Goal: Transaction & Acquisition: Purchase product/service

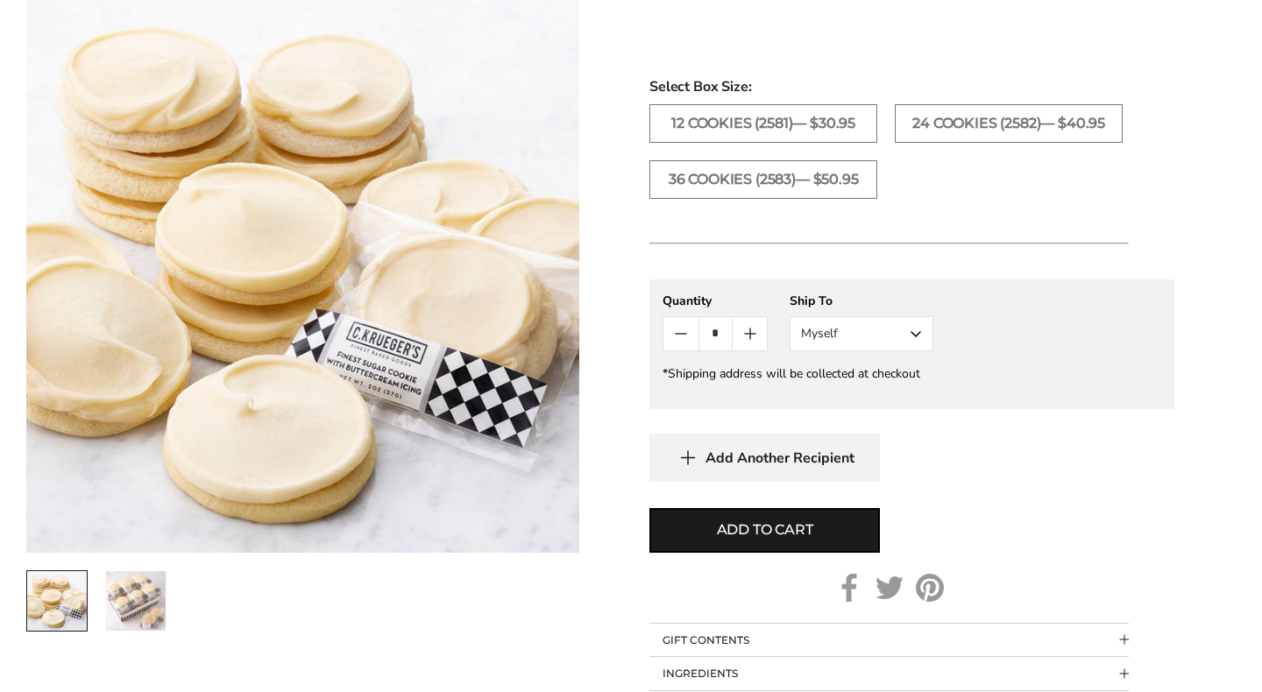
scroll to position [868, 0]
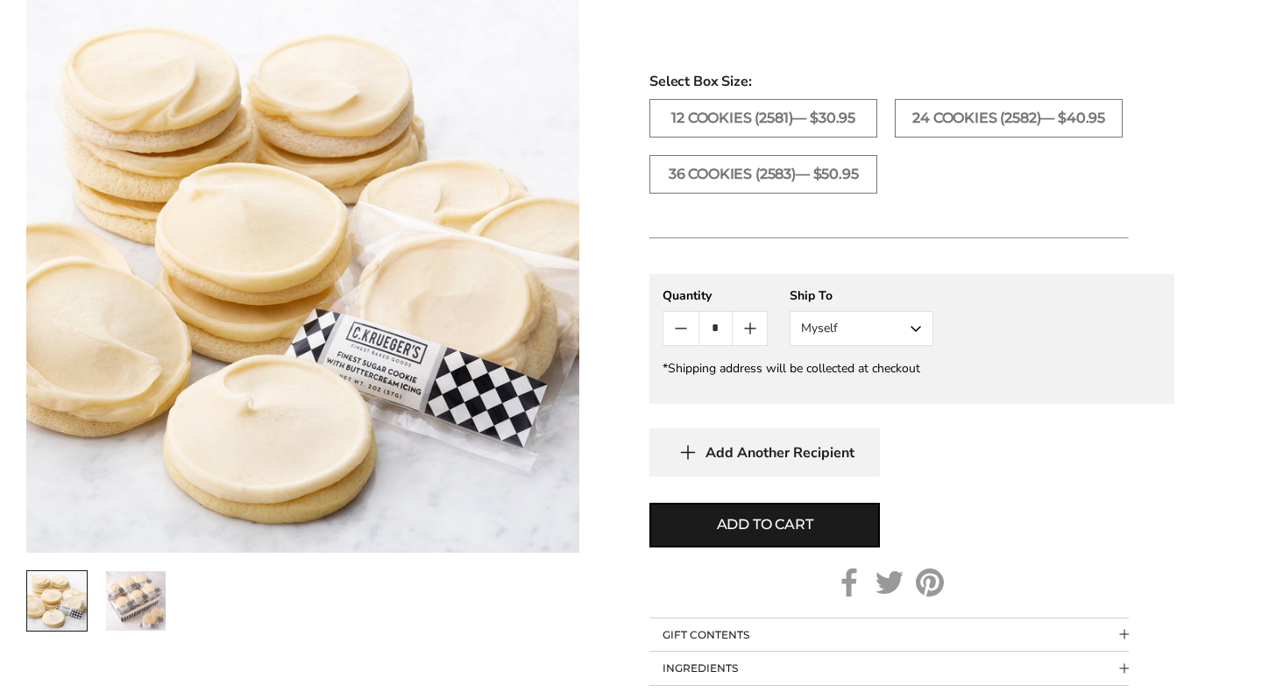
click at [749, 334] on icon "Count plus" at bounding box center [750, 328] width 21 height 21
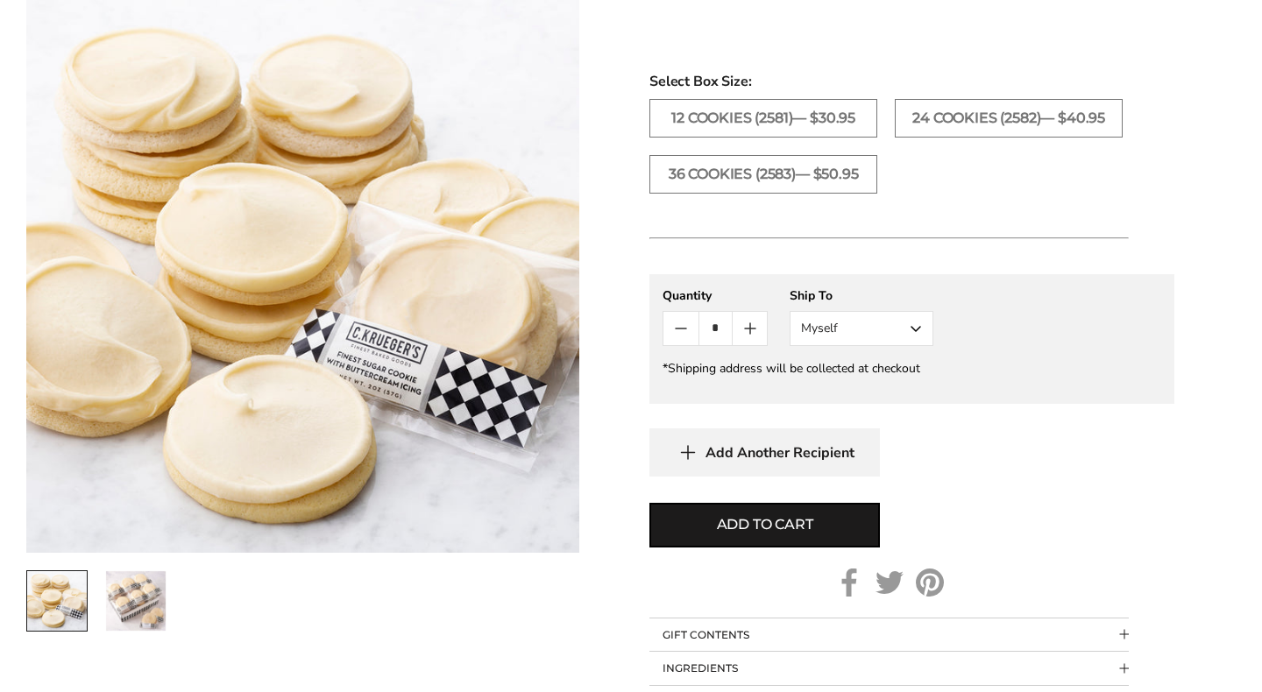
click at [749, 334] on icon "Count plus" at bounding box center [750, 328] width 21 height 21
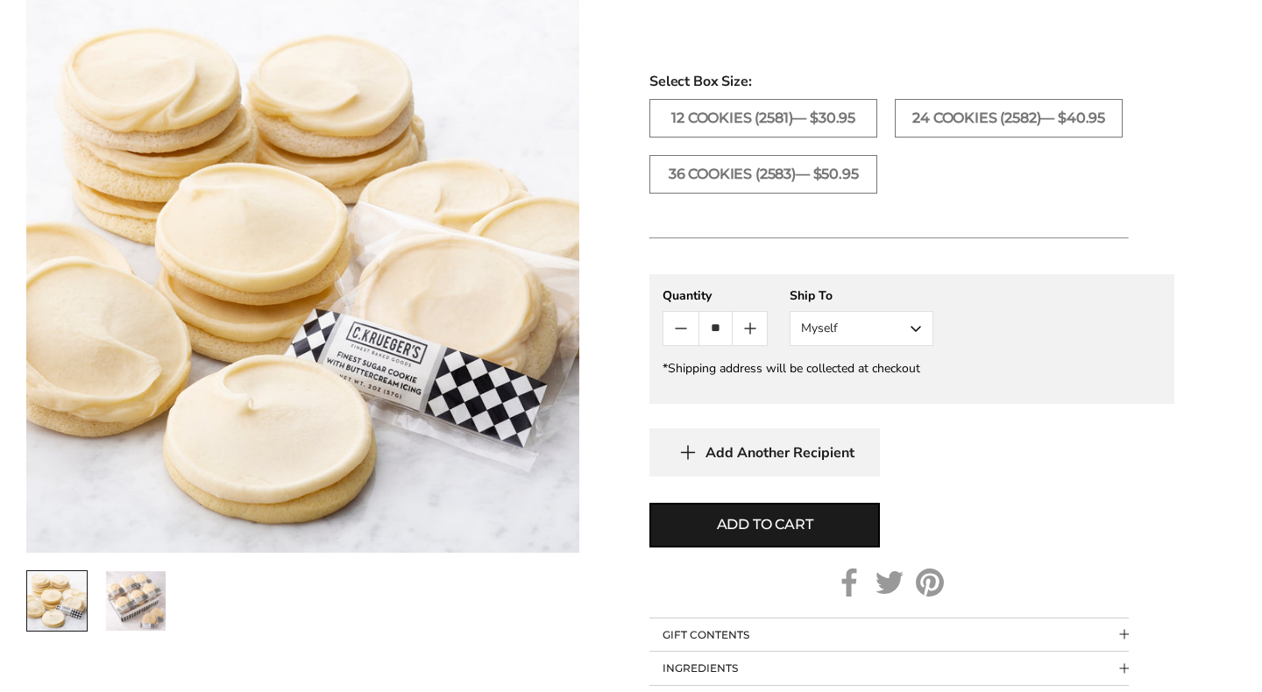
click at [749, 334] on icon "Count plus" at bounding box center [750, 328] width 21 height 21
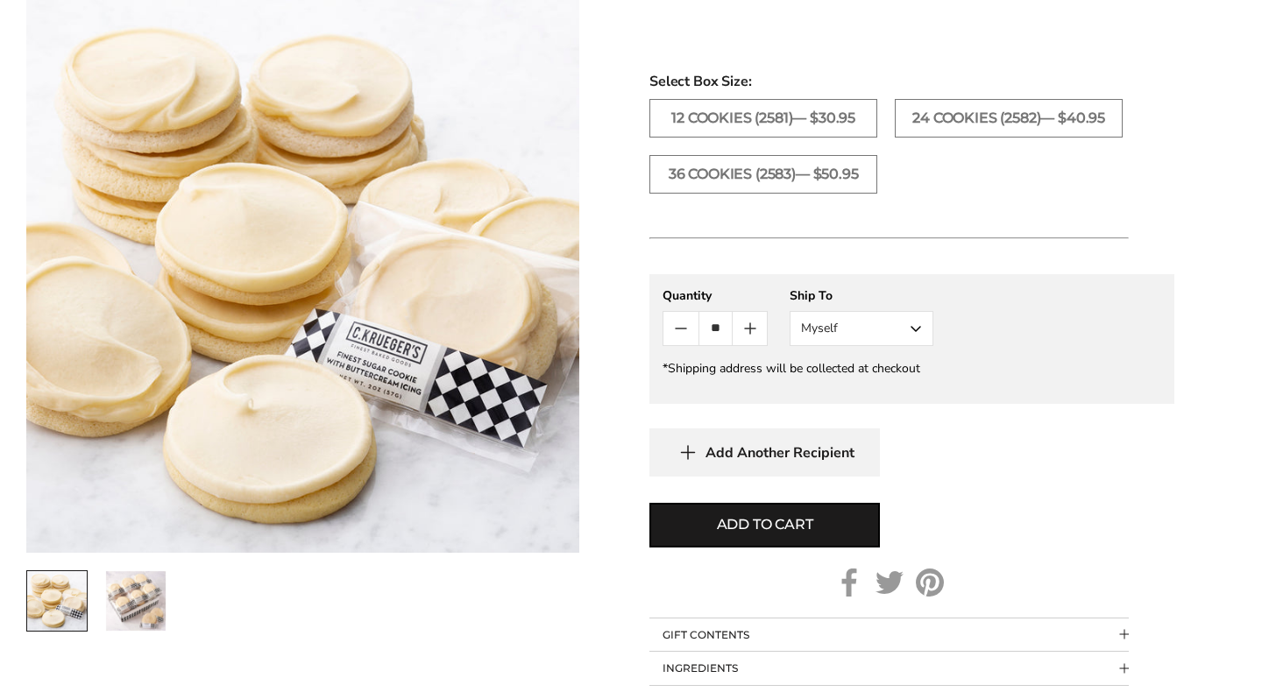
click at [749, 334] on icon "Count plus" at bounding box center [750, 328] width 21 height 21
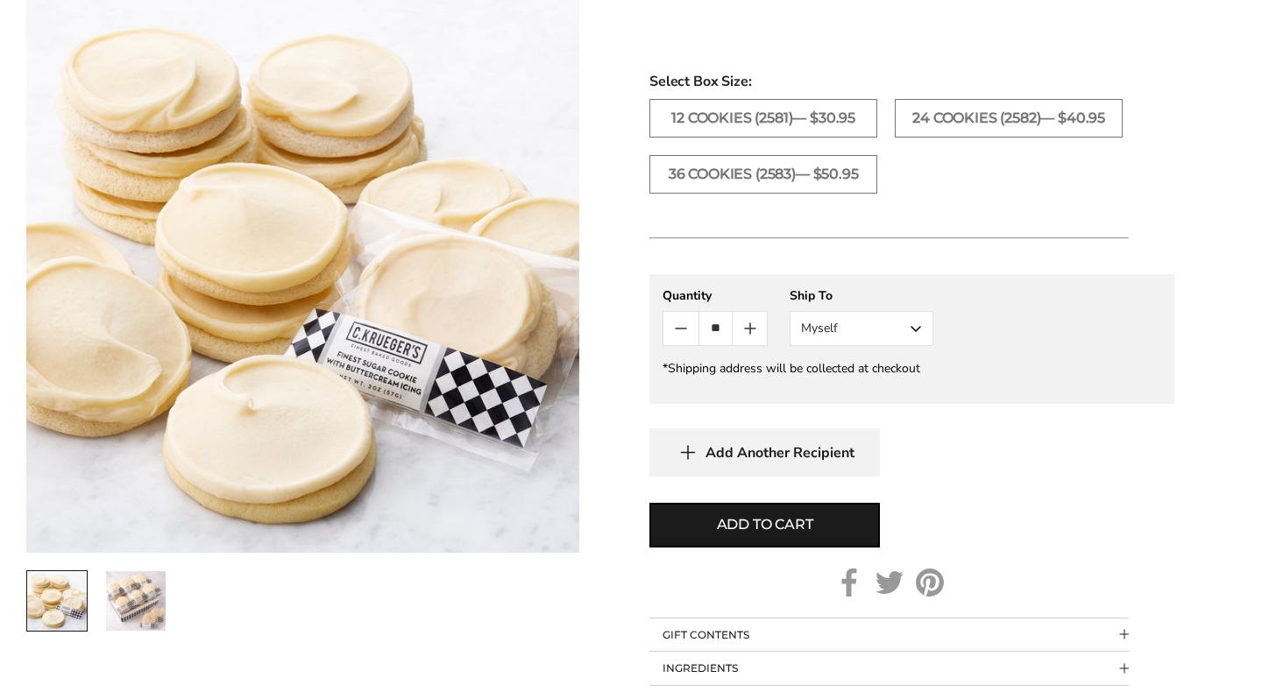
click at [749, 334] on icon "Count plus" at bounding box center [750, 328] width 21 height 21
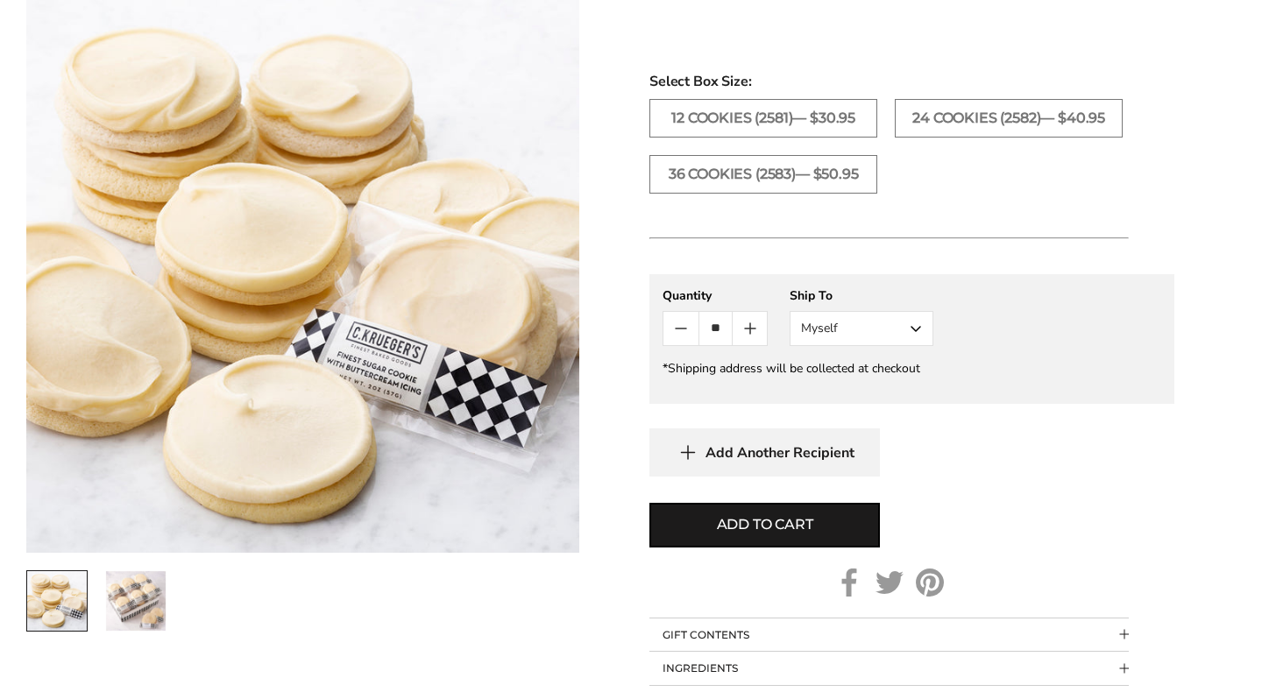
click at [749, 334] on icon "Count plus" at bounding box center [750, 328] width 21 height 21
click at [742, 528] on span "Add to cart" at bounding box center [765, 524] width 96 height 21
type input "*"
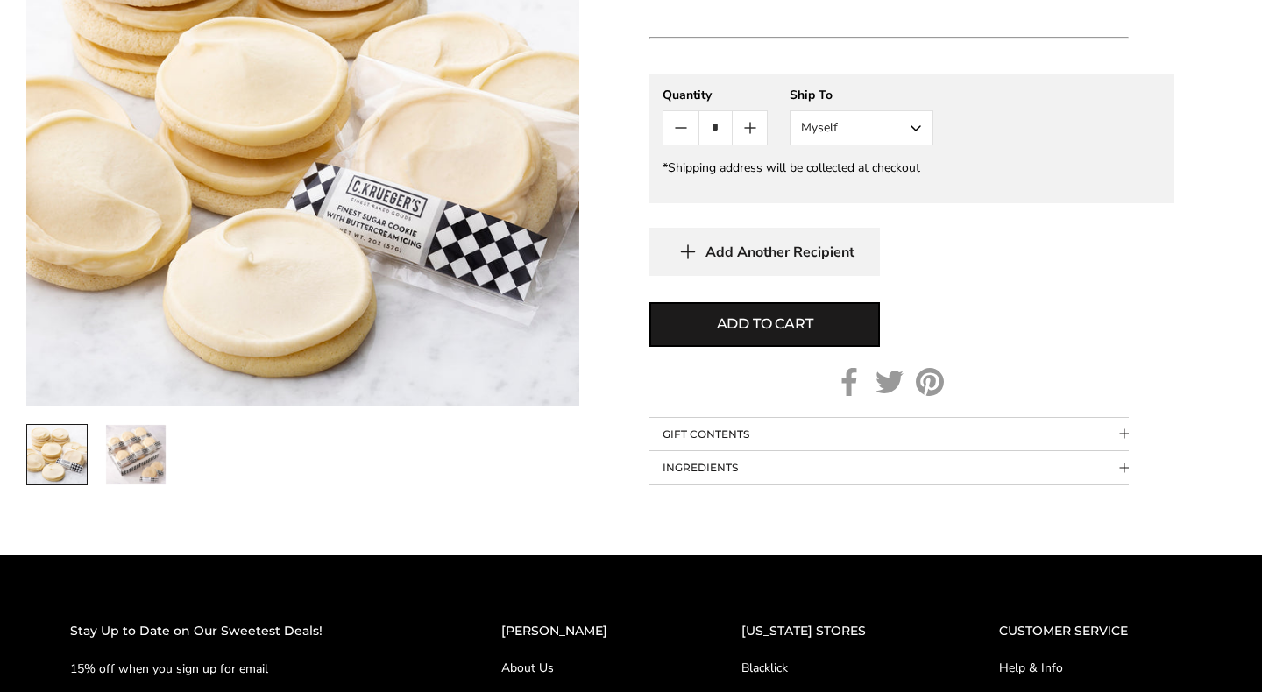
scroll to position [1435, 0]
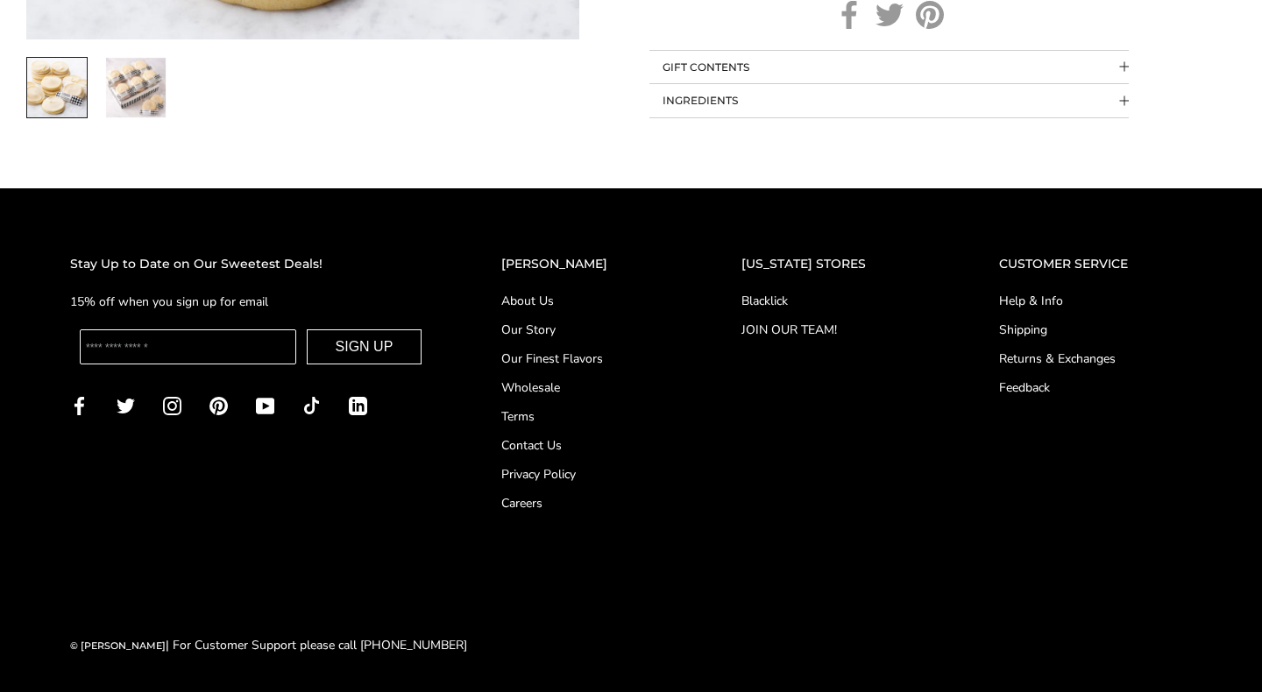
click at [531, 304] on link "About Us" at bounding box center [586, 301] width 170 height 18
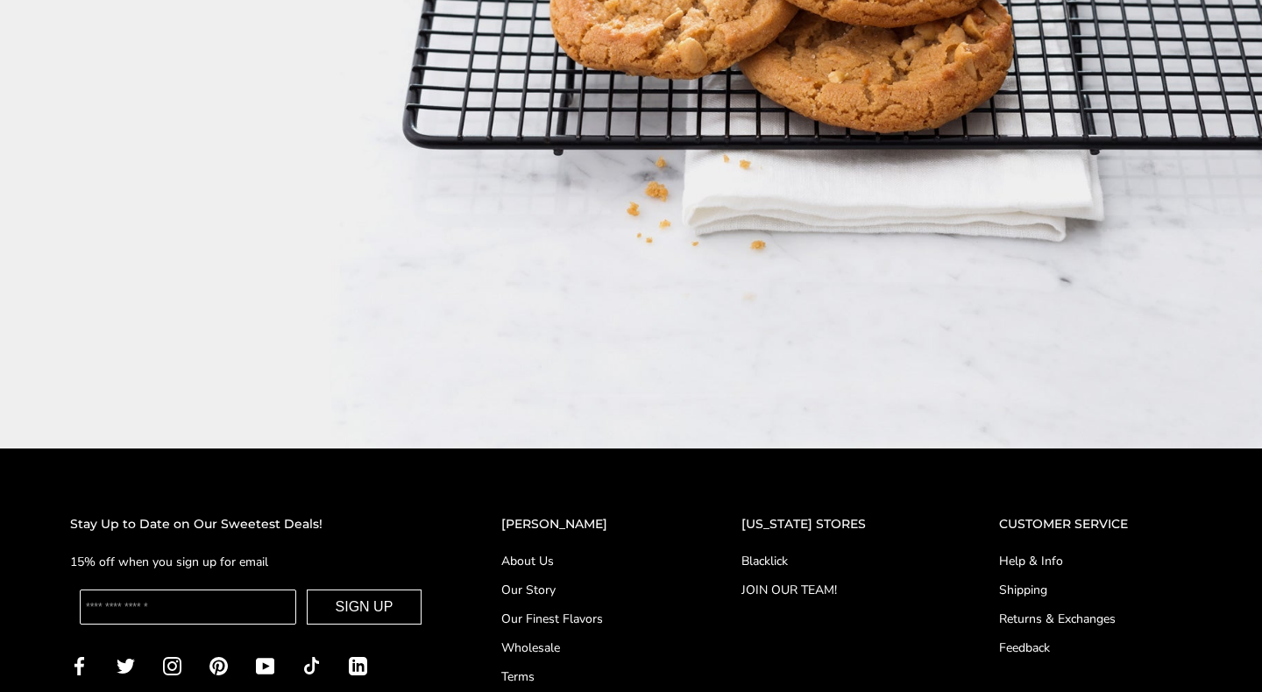
scroll to position [2794, 0]
